Goal: Book appointment/travel/reservation

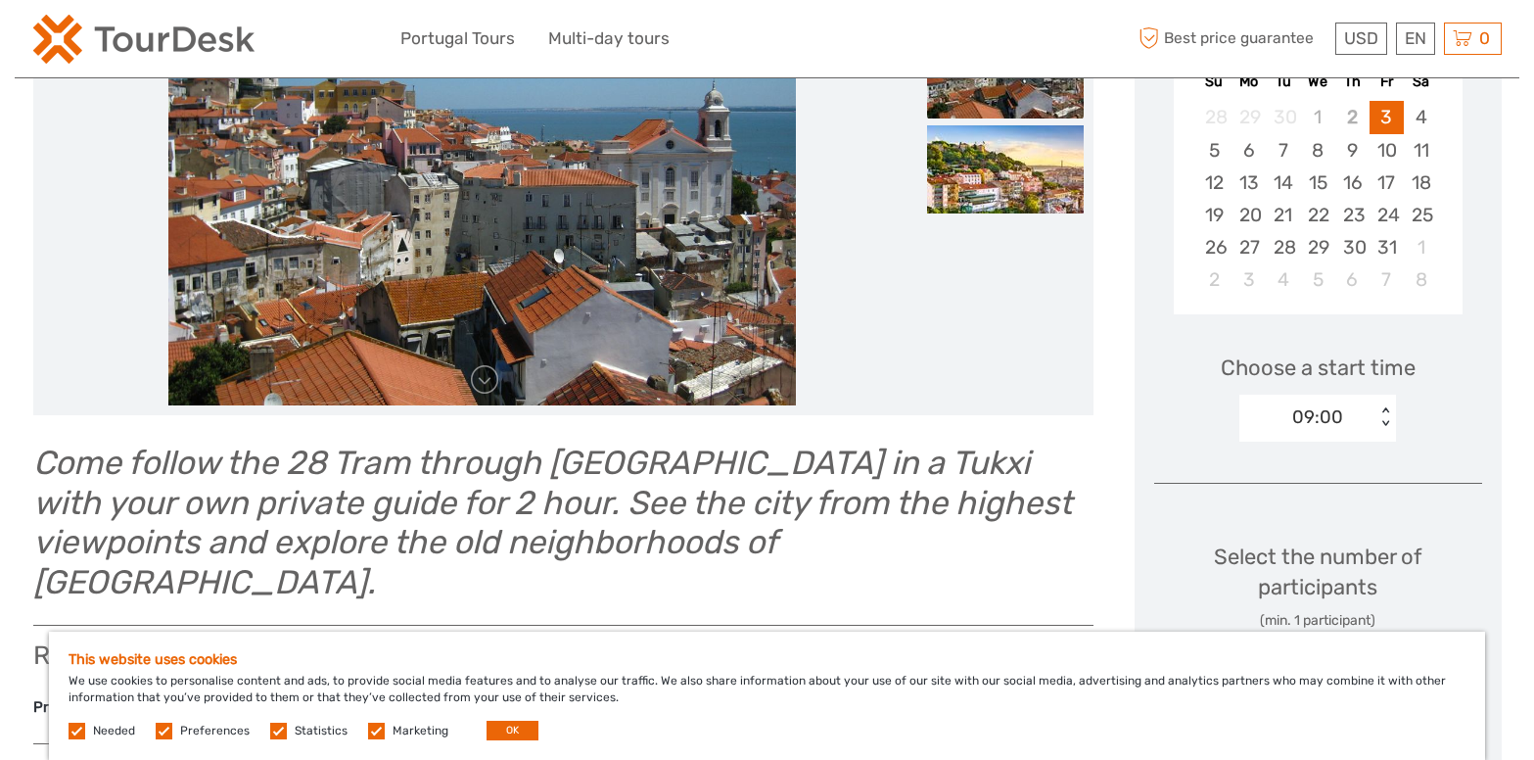
click at [1319, 415] on div "09:00" at bounding box center [1317, 416] width 51 height 25
click at [80, 544] on em "Come follow the 28 Tram through Lisbon in a Tukxi with your own private guide f…" at bounding box center [552, 521] width 1039 height 159
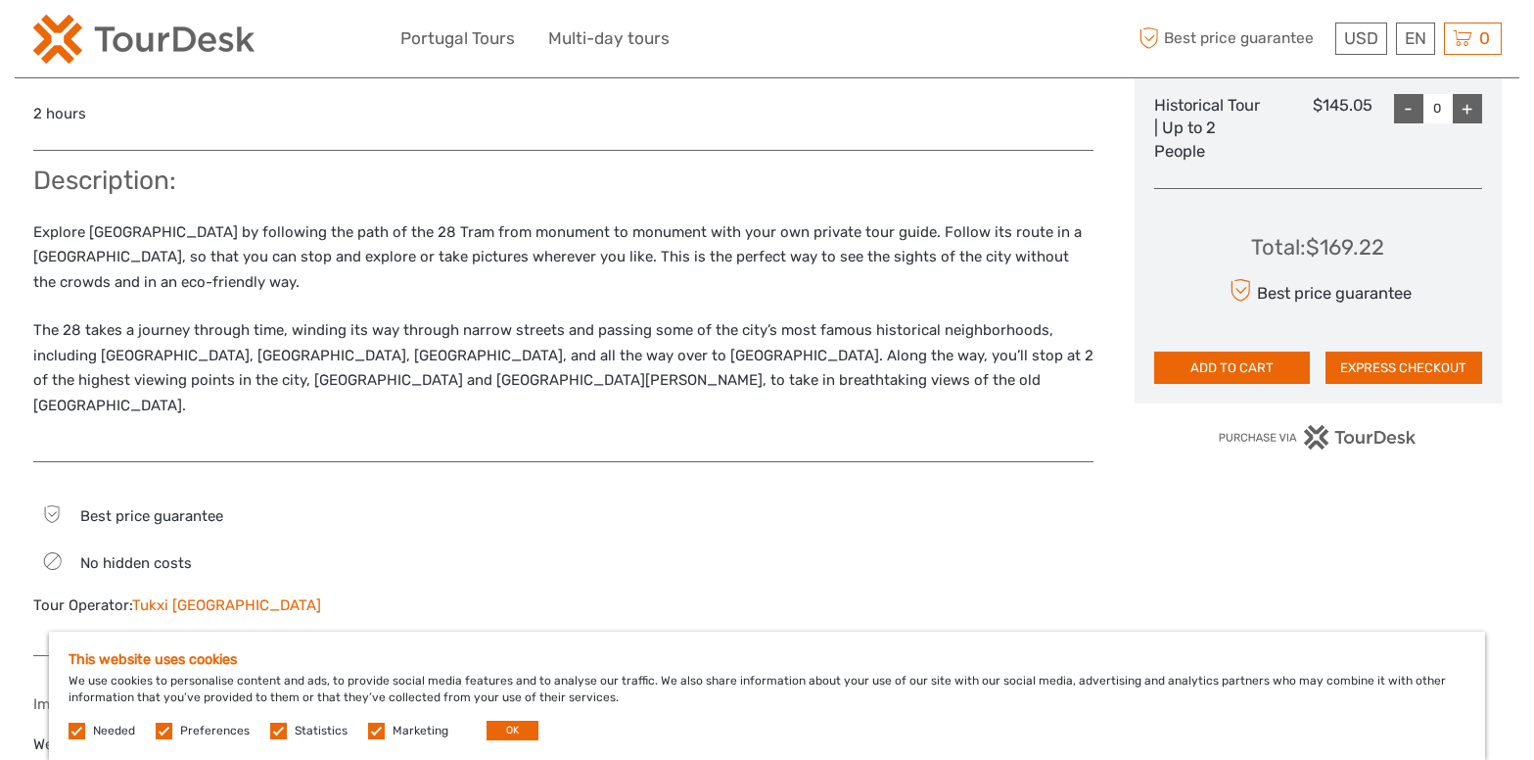
scroll to position [1098, 0]
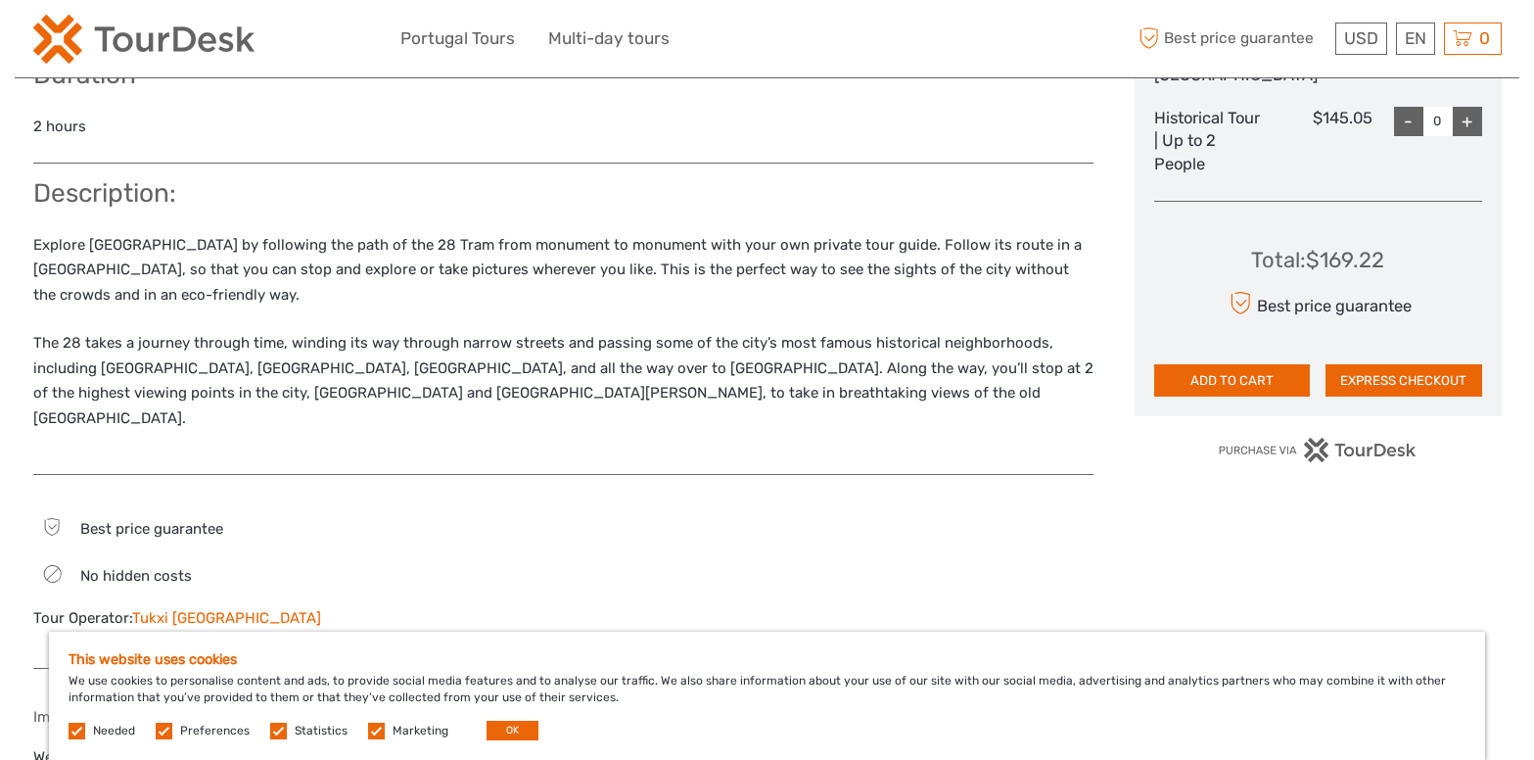
click at [1353, 23] on div "Best price guarantee USD USD € £ EN English Español Deutsch 0 Items Total $0.00…" at bounding box center [1318, 39] width 367 height 48
click at [1339, 116] on link "€" at bounding box center [1352, 118] width 67 height 35
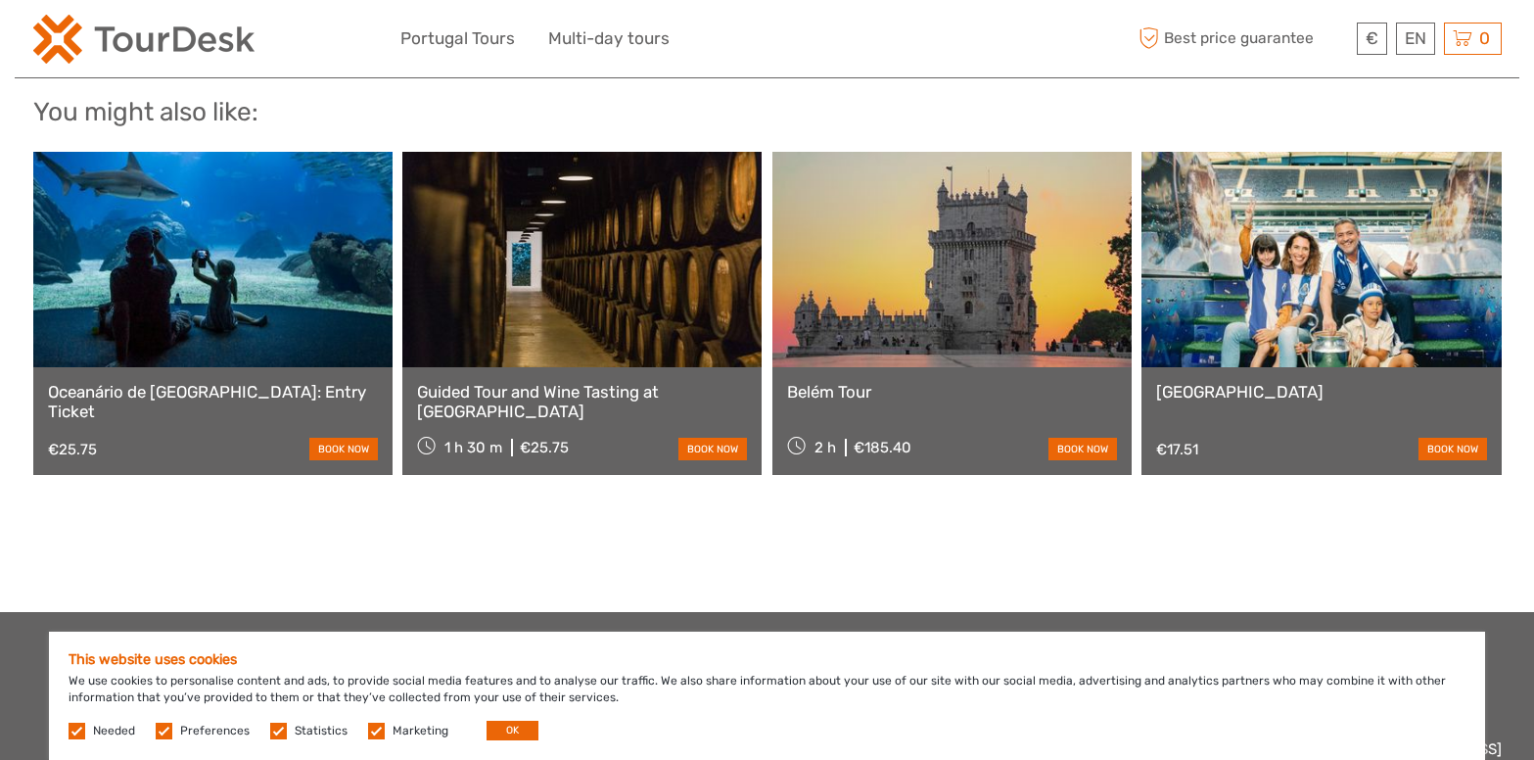
scroll to position [2041, 0]
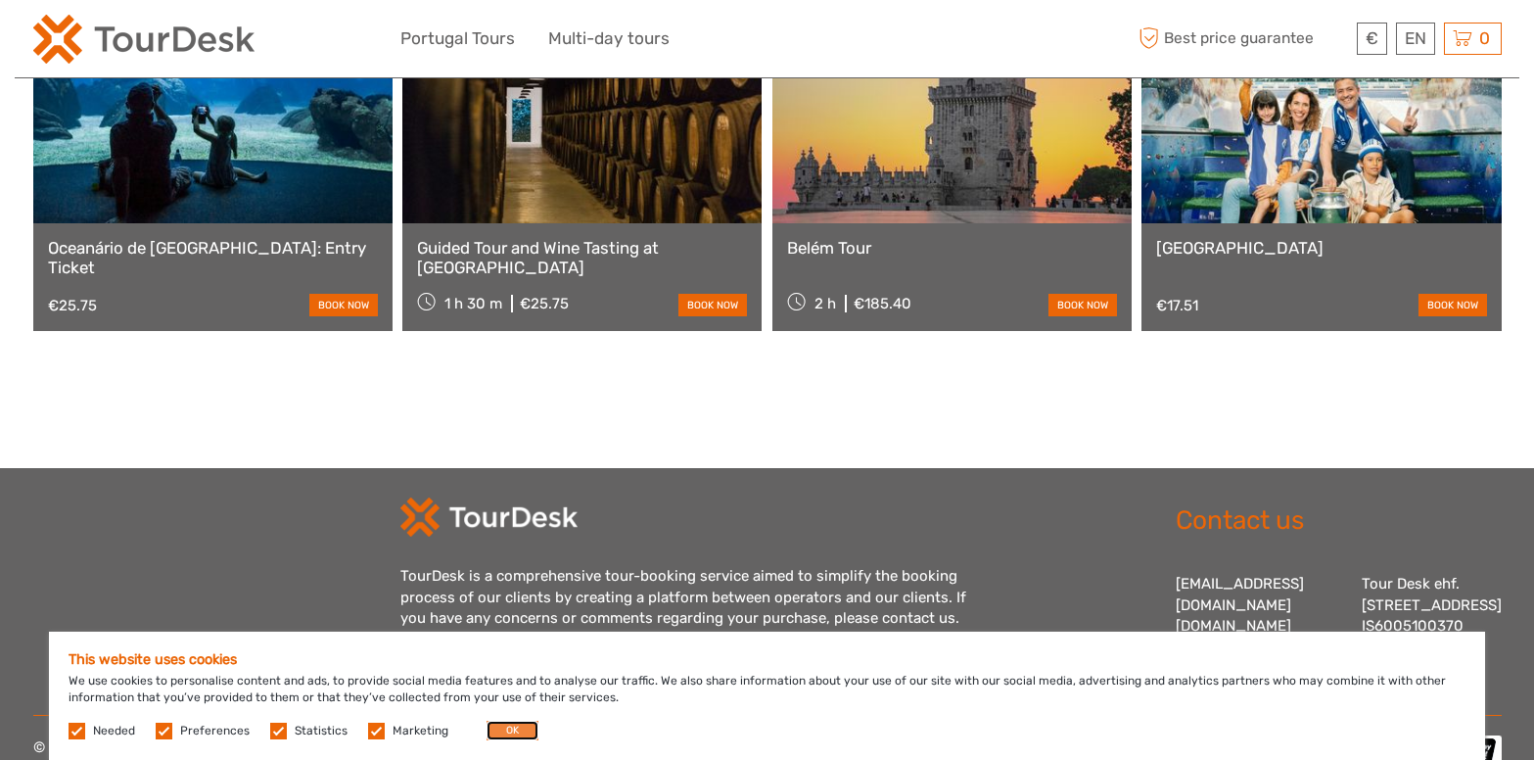
click at [502, 726] on button "OK" at bounding box center [513, 730] width 52 height 20
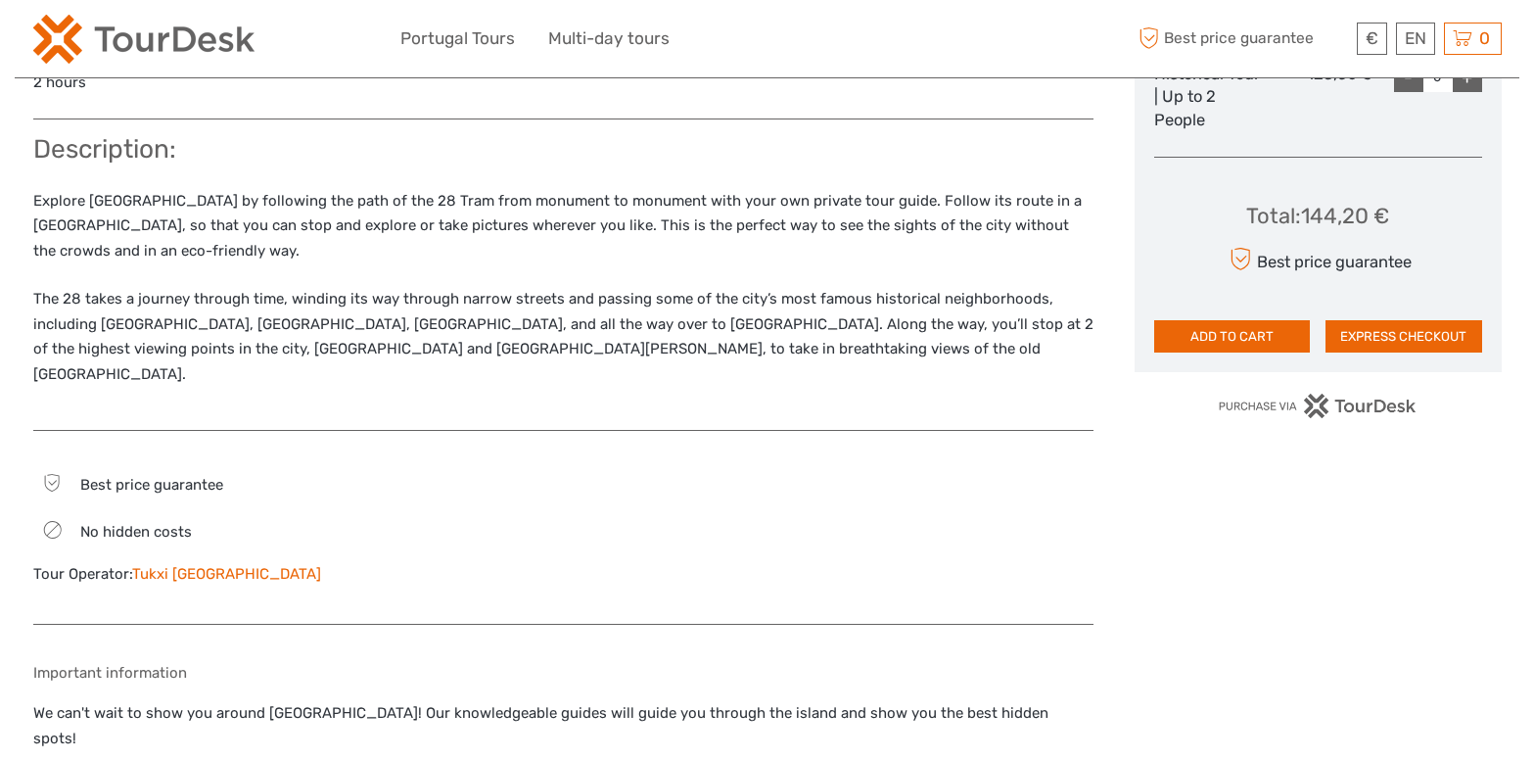
scroll to position [1342, 0]
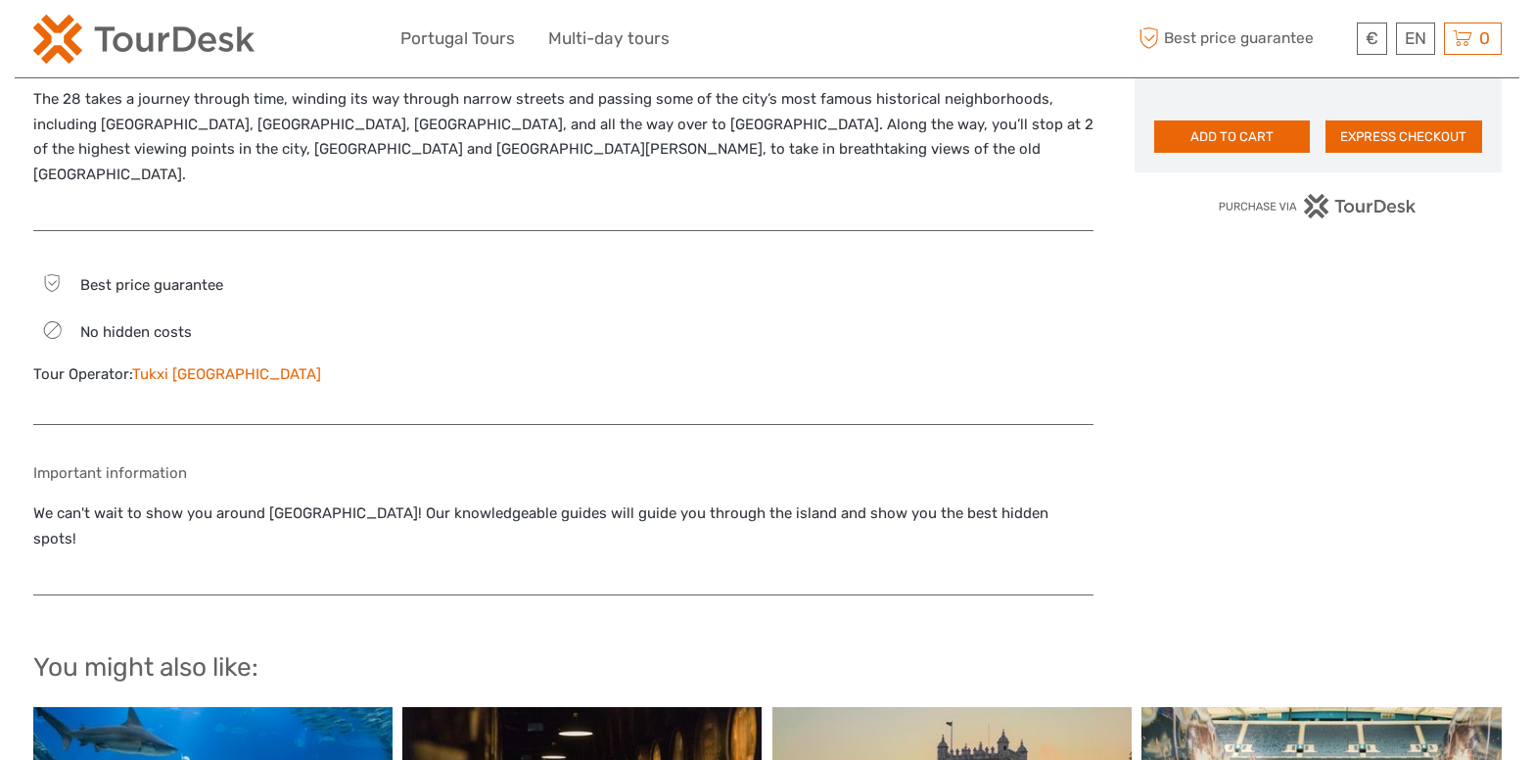
click at [162, 365] on link "Tukxi [GEOGRAPHIC_DATA]" at bounding box center [226, 374] width 189 height 18
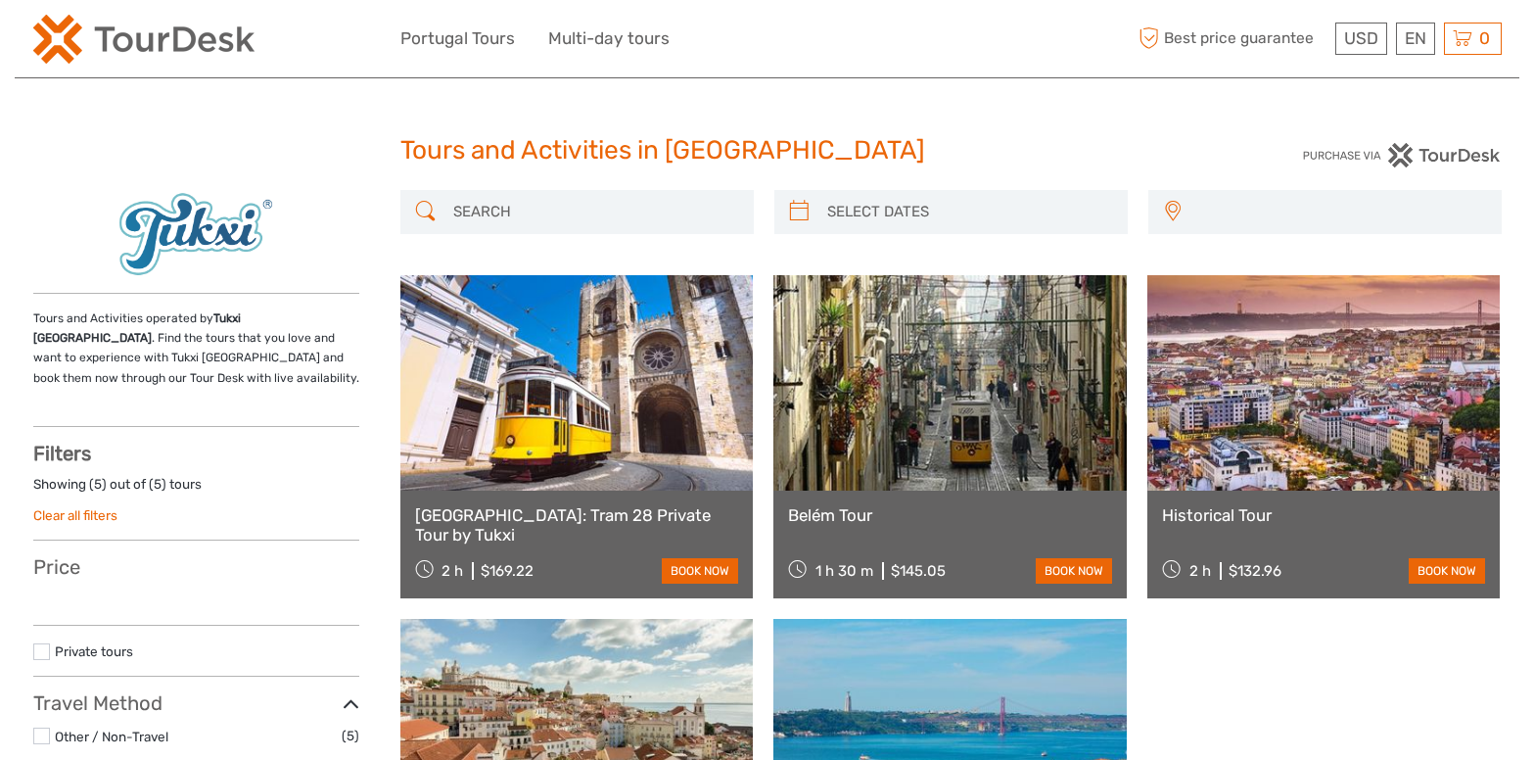
select select
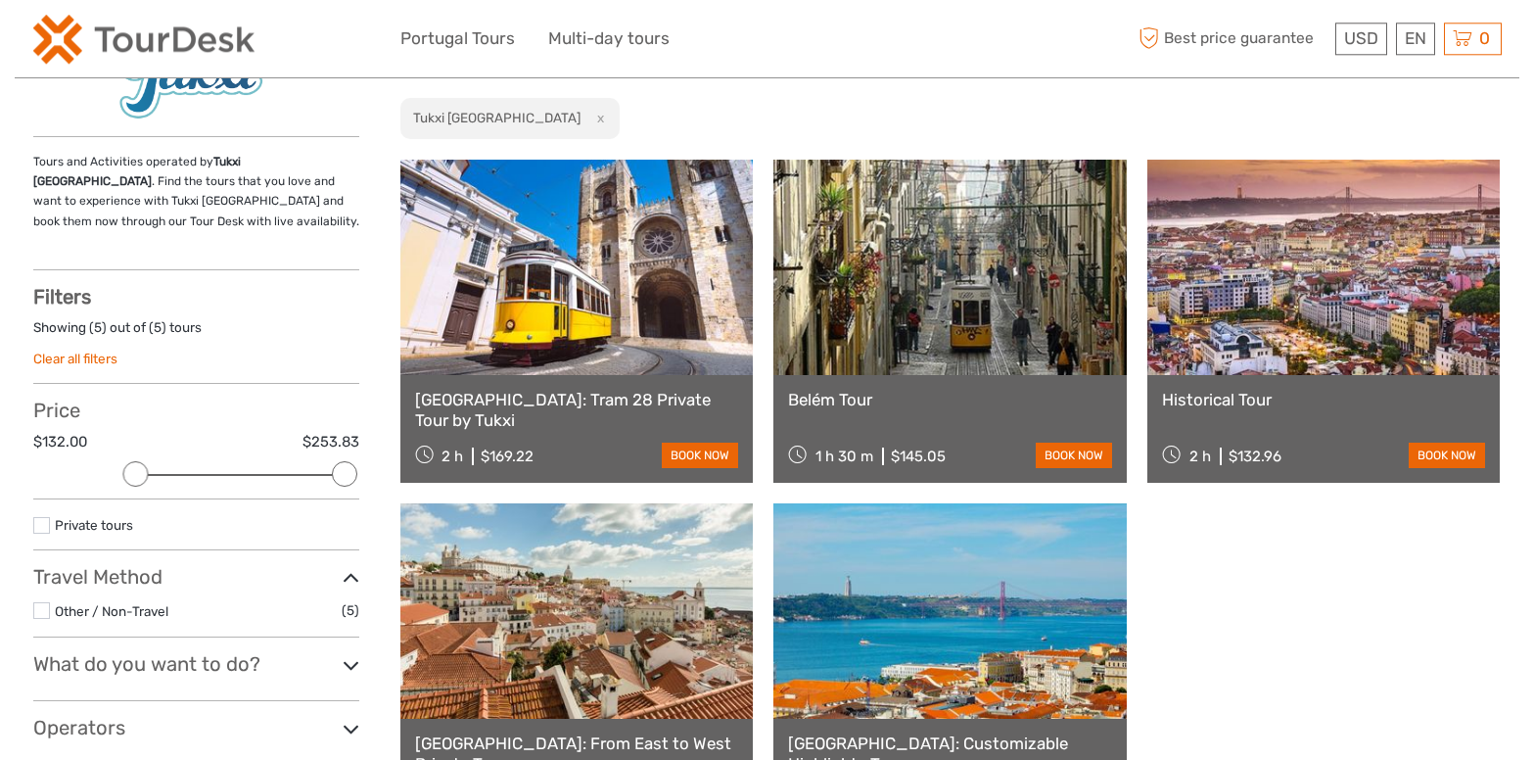
scroll to position [300, 0]
